Goal: Task Accomplishment & Management: Use online tool/utility

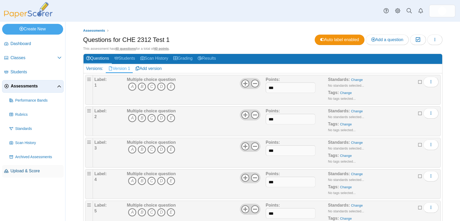
click at [30, 169] on span "Upload & Score" at bounding box center [35, 171] width 51 height 6
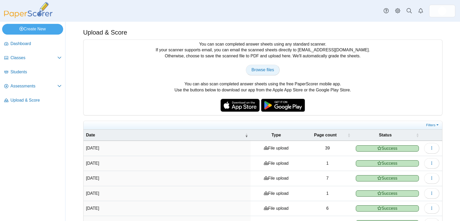
click at [255, 68] on span "Browse files" at bounding box center [262, 70] width 23 height 4
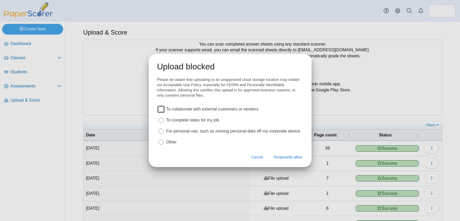
click at [219, 118] on label "To complete tasks for my job" at bounding box center [192, 120] width 53 height 6
click at [281, 156] on span "Temporarily allow" at bounding box center [287, 157] width 29 height 5
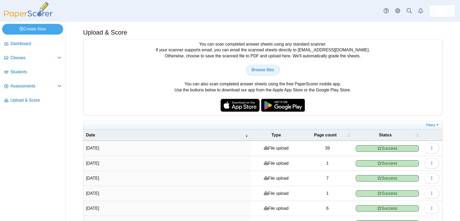
click at [261, 69] on span "Browse files" at bounding box center [262, 70] width 23 height 4
type input "**********"
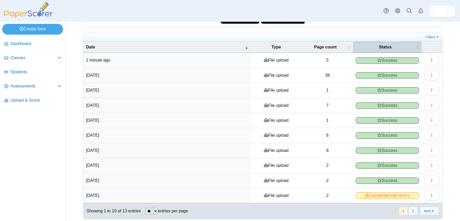
scroll to position [91, 0]
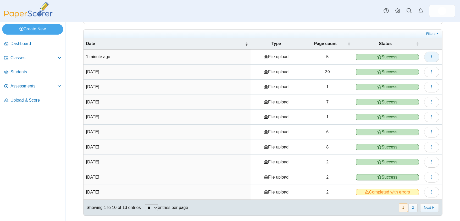
click at [430, 56] on icon "button" at bounding box center [432, 56] width 4 height 4
click at [411, 68] on link "View scanned pages" at bounding box center [405, 69] width 63 height 8
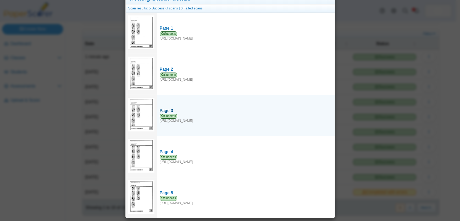
scroll to position [0, 0]
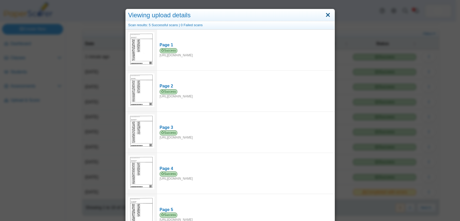
click at [325, 13] on link "Close" at bounding box center [328, 15] width 8 height 9
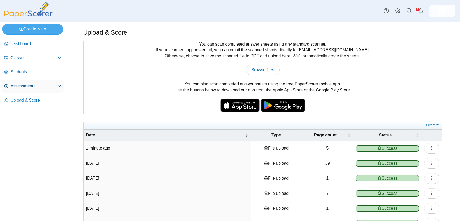
click at [47, 82] on link "Assessments" at bounding box center [33, 86] width 62 height 13
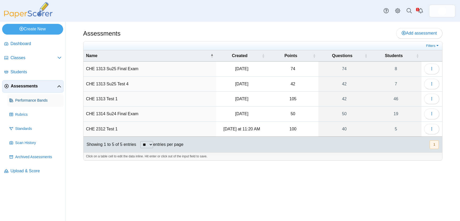
click at [35, 99] on span "Performance Bands" at bounding box center [38, 100] width 46 height 5
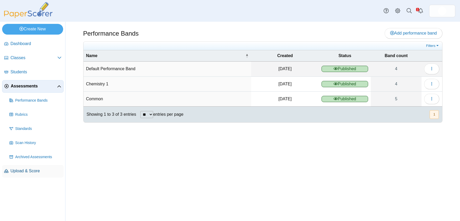
click at [35, 171] on span "Upload & Score" at bounding box center [35, 171] width 51 height 6
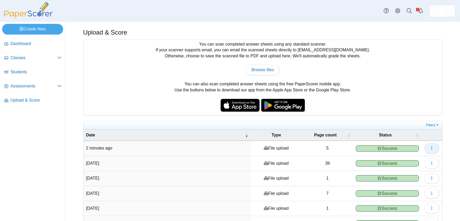
click at [430, 149] on icon "button" at bounding box center [432, 148] width 4 height 4
click at [32, 83] on span "Assessments" at bounding box center [33, 86] width 47 height 6
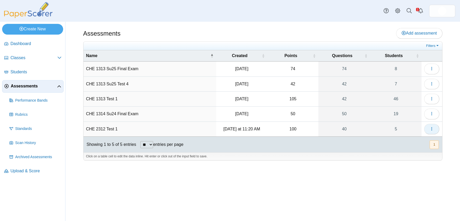
click at [433, 128] on icon "button" at bounding box center [432, 129] width 4 height 4
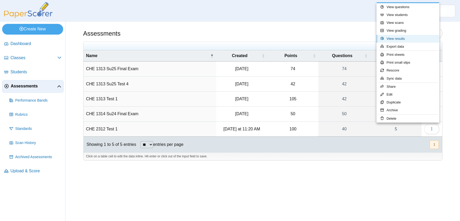
click at [398, 40] on link "View results" at bounding box center [408, 39] width 63 height 8
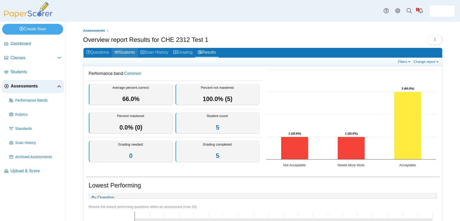
click at [128, 51] on link "Students" at bounding box center [125, 53] width 26 height 10
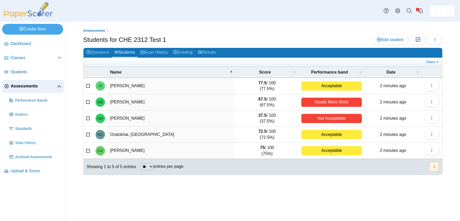
click at [214, 193] on div "Assessments Students for CHE 2312 Test 1 Add student Moderation 0 Loading…" at bounding box center [263, 121] width 393 height 199
click at [434, 166] on button "1" at bounding box center [434, 166] width 9 height 9
click at [436, 39] on icon "button" at bounding box center [435, 39] width 4 height 4
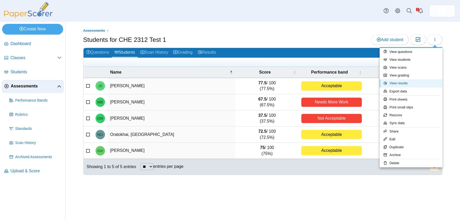
click at [407, 81] on link "View results" at bounding box center [411, 83] width 63 height 8
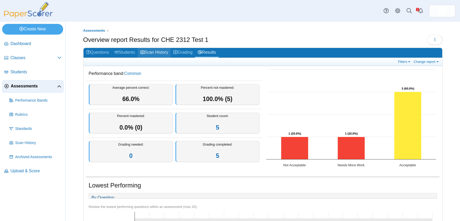
click at [161, 52] on link "Scan History" at bounding box center [154, 53] width 33 height 10
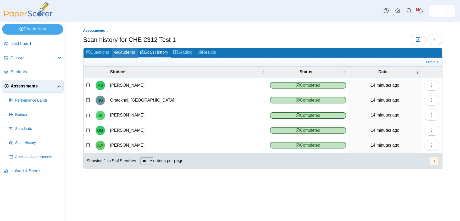
click at [134, 51] on link "Students" at bounding box center [125, 53] width 26 height 10
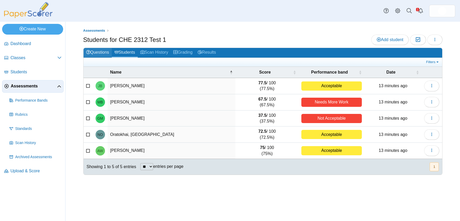
click at [105, 51] on link "Questions" at bounding box center [98, 53] width 28 height 10
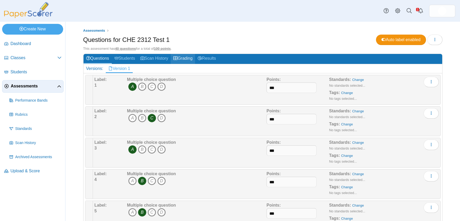
click at [187, 58] on link "Grading" at bounding box center [183, 59] width 24 height 10
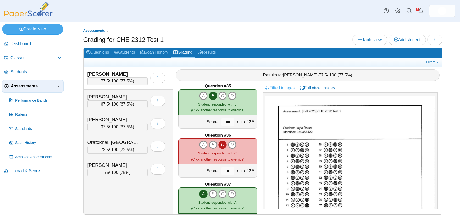
scroll to position [1683, 0]
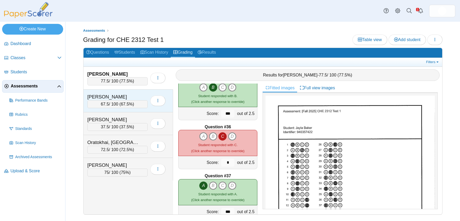
click at [115, 97] on div "[PERSON_NAME]" at bounding box center [113, 97] width 52 height 7
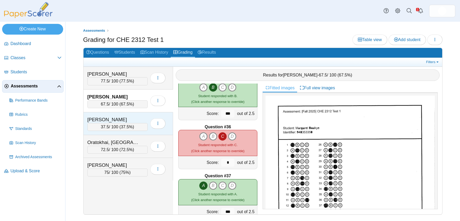
click at [127, 118] on div "[PERSON_NAME]" at bounding box center [113, 119] width 52 height 7
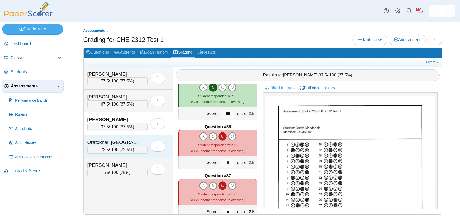
click at [127, 142] on div "Oratokhai, [GEOGRAPHIC_DATA]" at bounding box center [113, 142] width 52 height 7
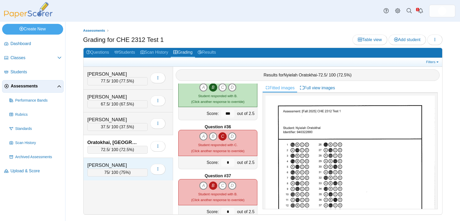
click at [122, 163] on div "[PERSON_NAME]" at bounding box center [113, 165] width 52 height 7
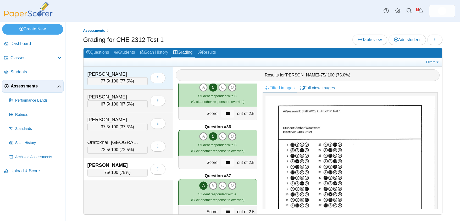
click at [126, 72] on div "[PERSON_NAME]" at bounding box center [113, 74] width 52 height 7
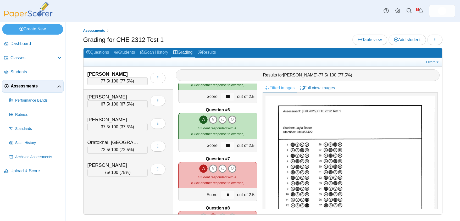
scroll to position [244, 0]
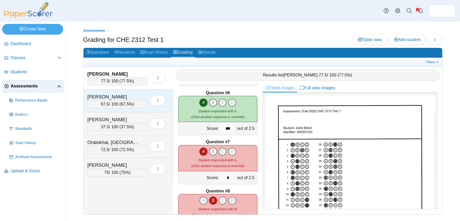
click at [135, 96] on div "[PERSON_NAME]" at bounding box center [113, 97] width 52 height 7
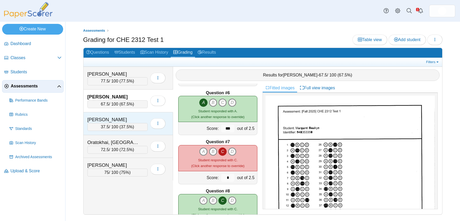
click at [131, 117] on div "[PERSON_NAME]" at bounding box center [113, 119] width 52 height 7
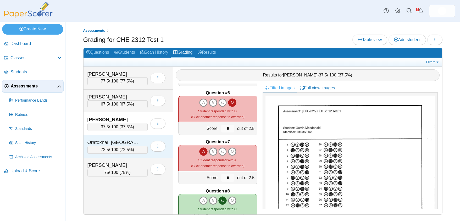
click at [136, 143] on div "Oratokhai, [GEOGRAPHIC_DATA]" at bounding box center [113, 142] width 52 height 7
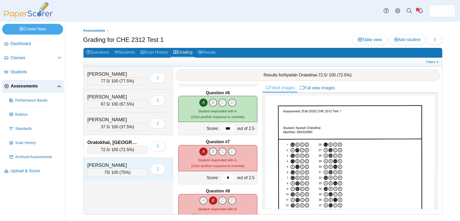
click at [137, 160] on div "[PERSON_NAME] 75 / 100 ( 75% ) Loading…" at bounding box center [129, 169] width 90 height 23
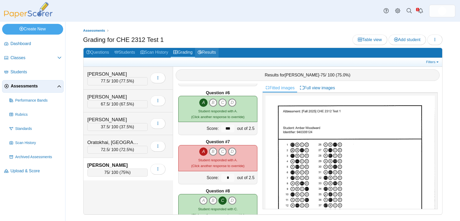
click at [214, 48] on link "Results" at bounding box center [206, 53] width 23 height 10
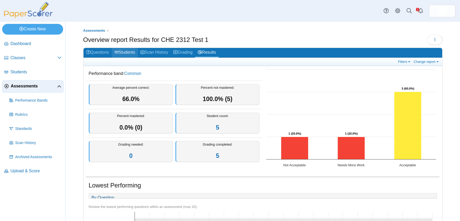
click at [128, 52] on link "Students" at bounding box center [125, 53] width 26 height 10
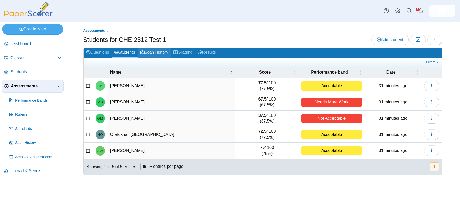
click at [159, 52] on link "Scan History" at bounding box center [154, 53] width 33 height 10
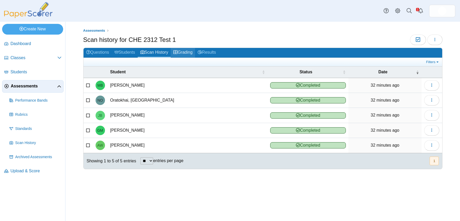
click at [182, 50] on link "Grading" at bounding box center [183, 53] width 24 height 10
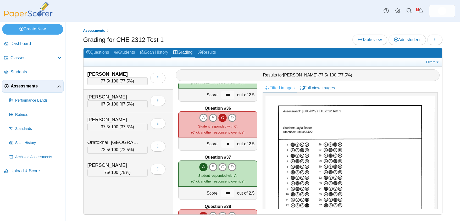
scroll to position [1697, 0]
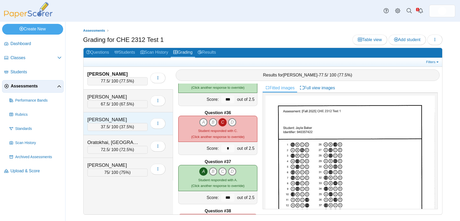
click at [129, 121] on div "Macdonald, Garrin" at bounding box center [113, 119] width 52 height 7
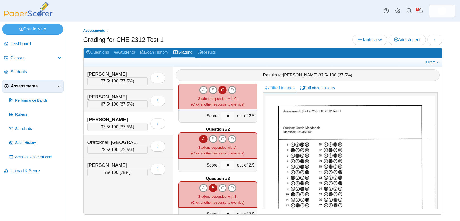
scroll to position [0, 0]
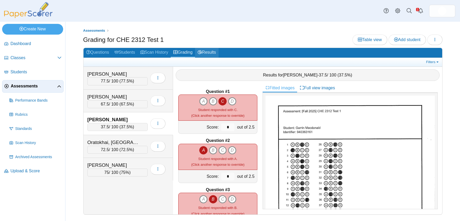
click at [215, 52] on link "Results" at bounding box center [206, 53] width 23 height 10
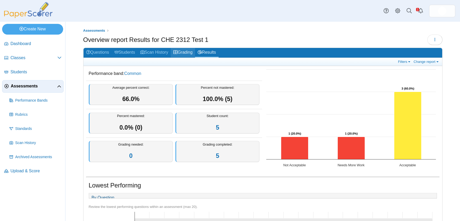
click at [190, 51] on link "Grading" at bounding box center [183, 53] width 24 height 10
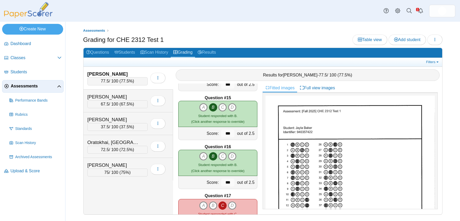
scroll to position [794, 0]
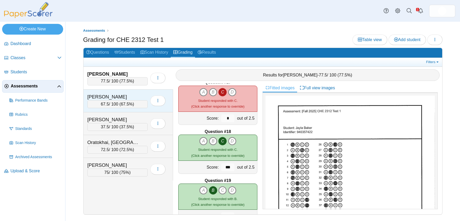
click at [120, 97] on div "Boakye, Margaret" at bounding box center [113, 97] width 52 height 7
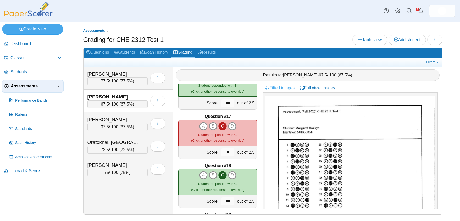
scroll to position [790, 0]
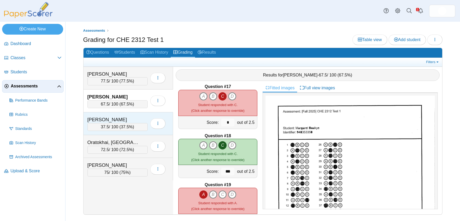
click at [132, 120] on div "Macdonald, Garrin" at bounding box center [113, 119] width 52 height 7
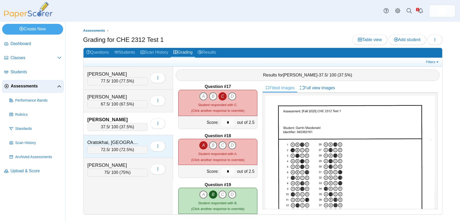
click at [134, 138] on div "Oratokhai, Nyielah 72.5 / 100 ( 72.5% ) Loading…" at bounding box center [129, 146] width 90 height 23
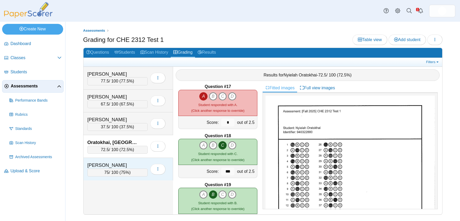
click at [137, 161] on div "Woodward, Amber 75 / 100 ( 75% ) Loading…" at bounding box center [129, 169] width 90 height 23
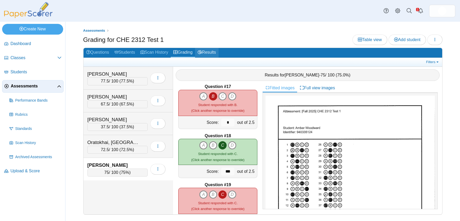
click at [213, 51] on link "Results" at bounding box center [206, 53] width 23 height 10
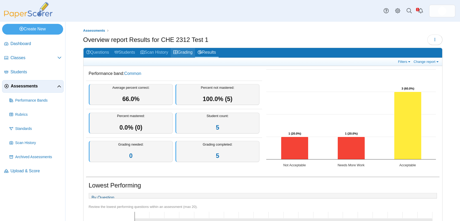
click at [186, 51] on link "Grading" at bounding box center [183, 53] width 24 height 10
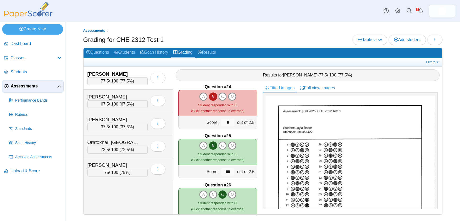
scroll to position [1135, 0]
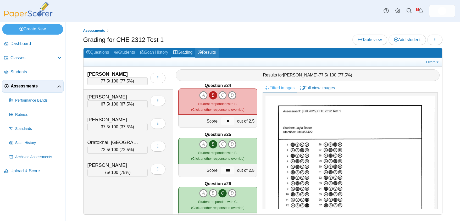
click at [207, 51] on link "Results" at bounding box center [206, 53] width 23 height 10
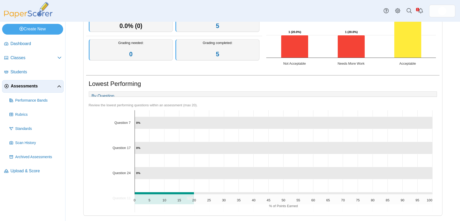
scroll to position [106, 0]
click at [157, 174] on icon "Question 24, 100. ." at bounding box center [284, 173] width 298 height 12
drag, startPoint x: 157, startPoint y: 174, endPoint x: 128, endPoint y: 172, distance: 28.7
click at [128, 172] on text "Question 24" at bounding box center [121, 173] width 18 height 4
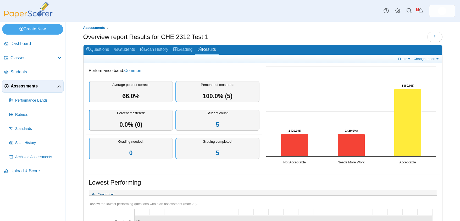
scroll to position [0, 0]
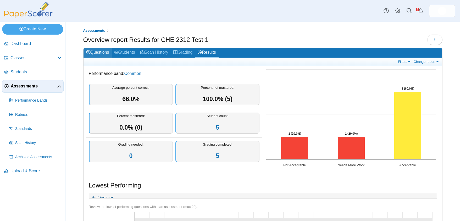
click at [100, 52] on link "Questions" at bounding box center [98, 53] width 28 height 10
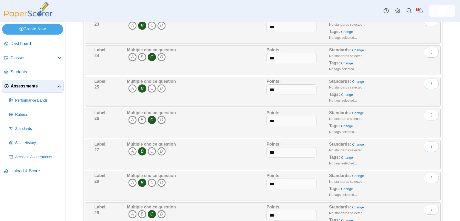
scroll to position [744, 0]
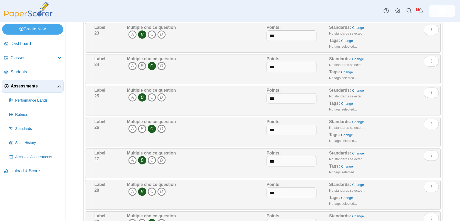
click at [139, 64] on icon "B" at bounding box center [142, 66] width 8 height 8
click at [152, 66] on icon "C" at bounding box center [152, 66] width 8 height 8
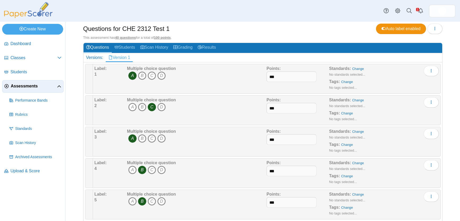
scroll to position [0, 0]
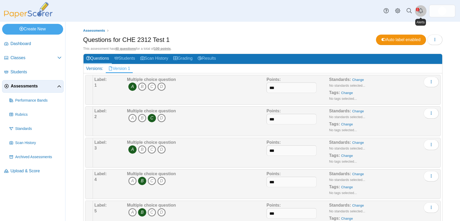
click at [420, 9] on icon "Alerts" at bounding box center [420, 10] width 5 height 5
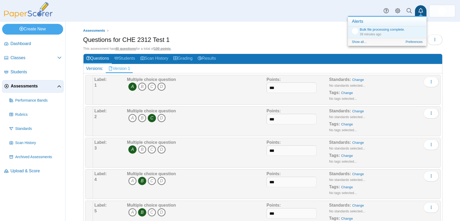
click at [309, 37] on div "Questions for CHE 2312 Test 1 Auto label enabled Loading…" at bounding box center [262, 41] width 359 height 12
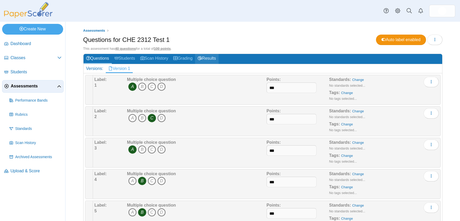
click at [207, 57] on link "Results" at bounding box center [206, 59] width 23 height 10
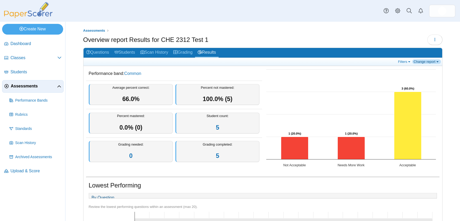
click at [433, 62] on link "Change report" at bounding box center [427, 61] width 29 height 4
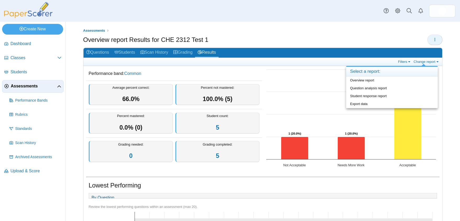
click at [430, 36] on button "button" at bounding box center [434, 40] width 15 height 10
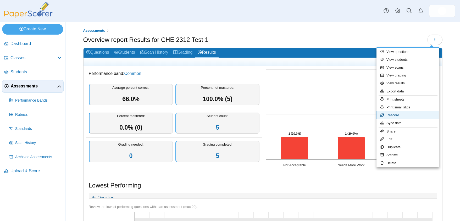
click at [388, 115] on link "Rescore" at bounding box center [408, 115] width 63 height 8
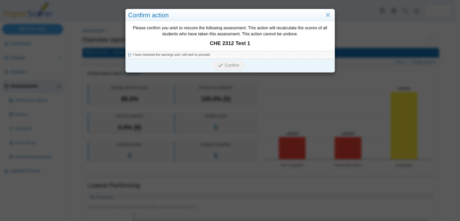
click at [128, 55] on icon at bounding box center [129, 54] width 3 height 3
click at [229, 62] on button "Confirm" at bounding box center [229, 65] width 32 height 10
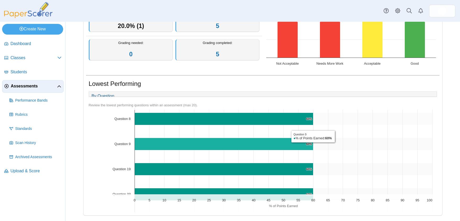
scroll to position [192, 0]
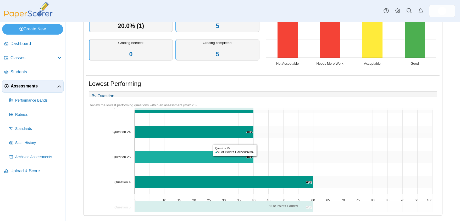
click at [234, 158] on icon "Question 25, 40%. % of Points Earned." at bounding box center [194, 157] width 119 height 12
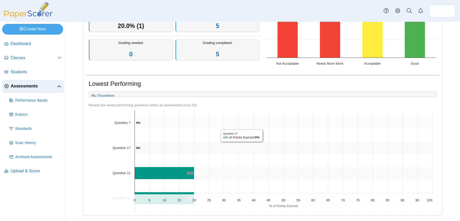
scroll to position [0, 0]
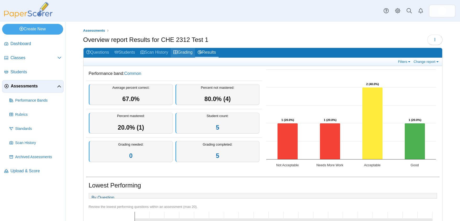
click at [189, 53] on link "Grading" at bounding box center [183, 53] width 24 height 10
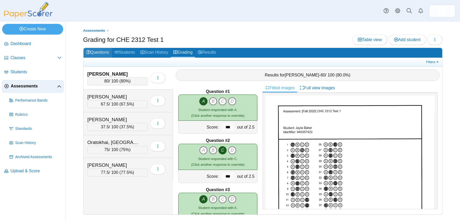
click at [90, 54] on icon at bounding box center [88, 52] width 4 height 4
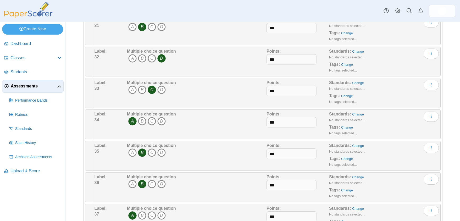
scroll to position [1021, 0]
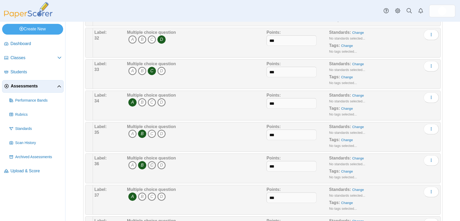
click at [152, 167] on icon "C" at bounding box center [152, 165] width 8 height 8
click at [427, 158] on button "More options" at bounding box center [431, 160] width 15 height 10
click at [401, 160] on div "Standards: Change No standards selected... Tags: Change No tags selected..." at bounding box center [376, 168] width 94 height 26
click at [427, 156] on button "More options" at bounding box center [431, 160] width 15 height 10
click at [387, 173] on link "Edit" at bounding box center [404, 173] width 63 height 8
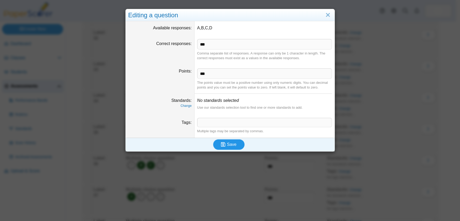
click at [230, 144] on span "Save" at bounding box center [231, 144] width 9 height 4
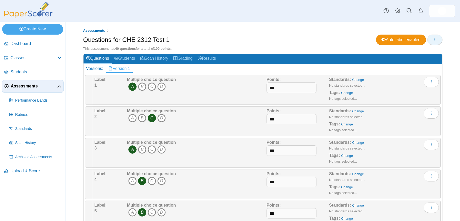
click at [433, 40] on icon "button" at bounding box center [435, 39] width 4 height 4
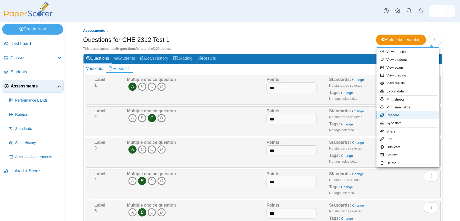
click at [392, 114] on link "Rescore" at bounding box center [408, 115] width 63 height 8
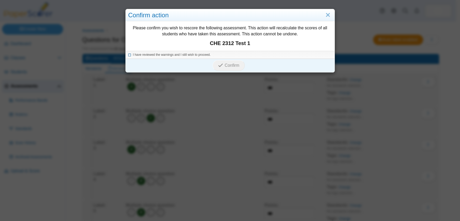
click at [128, 54] on icon at bounding box center [129, 54] width 3 height 3
click at [234, 67] on span "Confirm" at bounding box center [232, 65] width 15 height 4
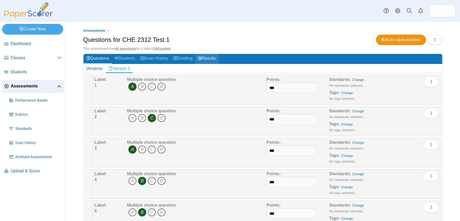
click at [212, 58] on link "Results" at bounding box center [206, 59] width 23 height 10
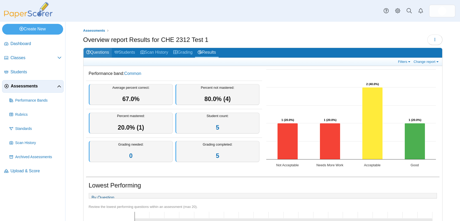
click at [108, 51] on link "Questions" at bounding box center [98, 53] width 28 height 10
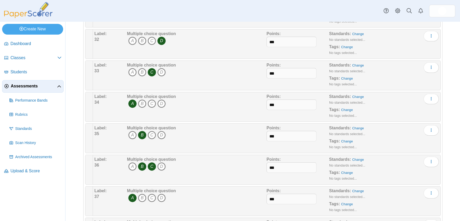
scroll to position [1021, 0]
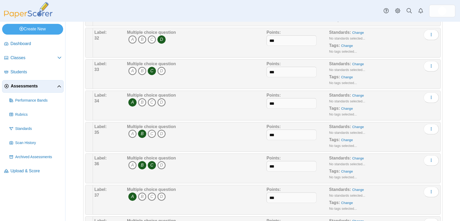
click at [151, 165] on icon "C" at bounding box center [152, 165] width 8 height 8
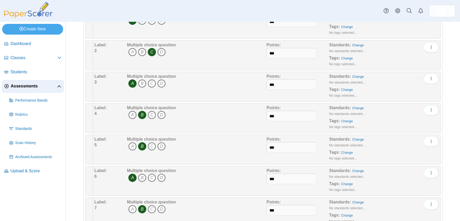
scroll to position [0, 0]
